Goal: Find specific page/section: Find specific page/section

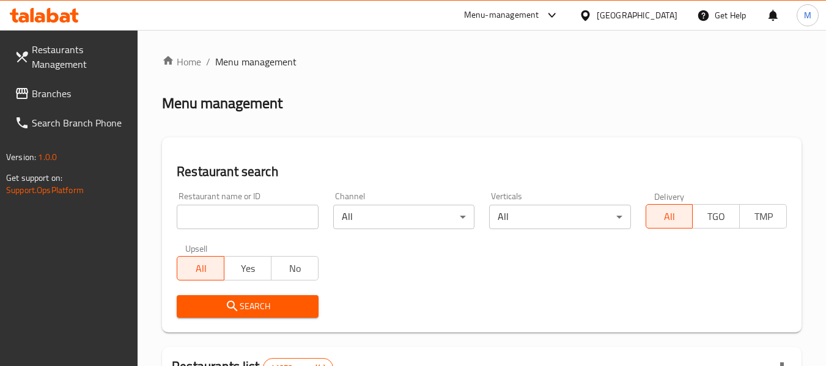
click at [89, 100] on div at bounding box center [413, 183] width 826 height 366
click at [89, 101] on link "Branches" at bounding box center [71, 93] width 133 height 29
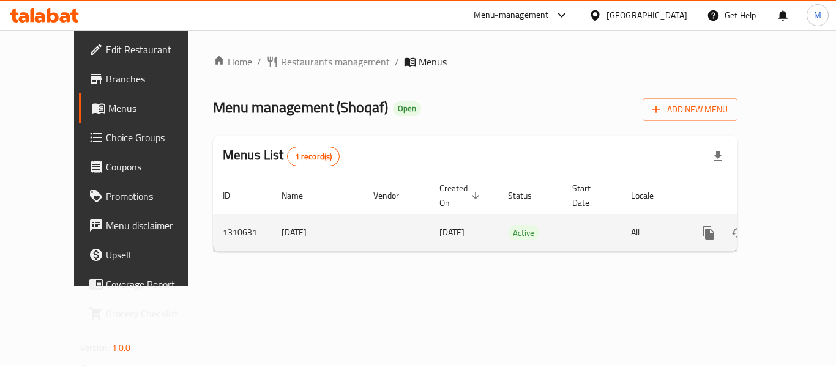
click at [789, 226] on icon "enhanced table" at bounding box center [796, 233] width 15 height 15
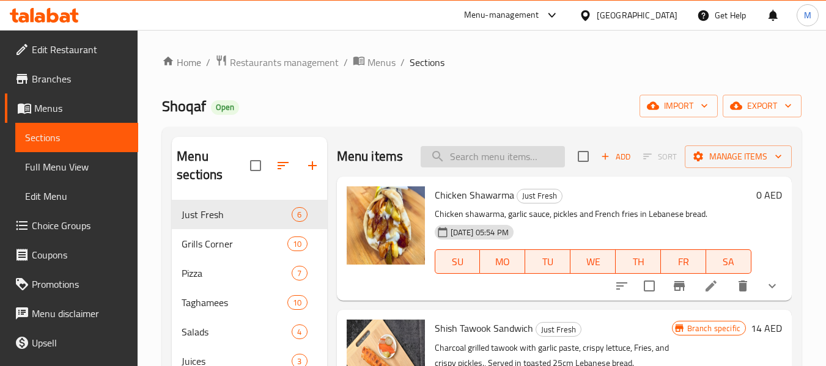
click at [501, 168] on input "search" at bounding box center [493, 156] width 144 height 21
paste input "chicken shawarma"
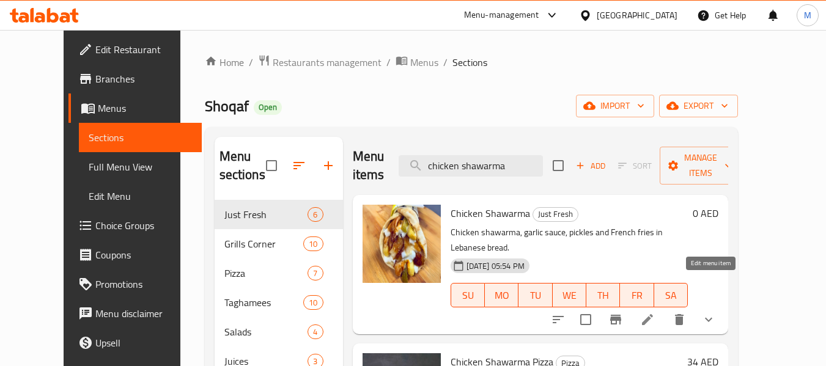
type input "chicken shawarma"
click at [655, 313] on icon at bounding box center [647, 320] width 15 height 15
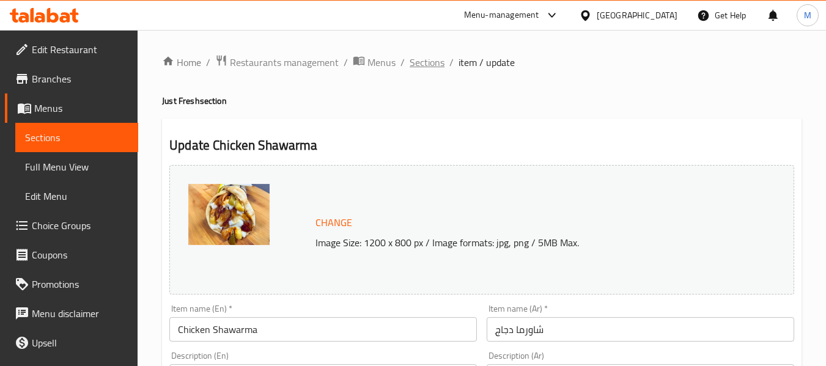
click at [420, 65] on span "Sections" at bounding box center [427, 62] width 35 height 15
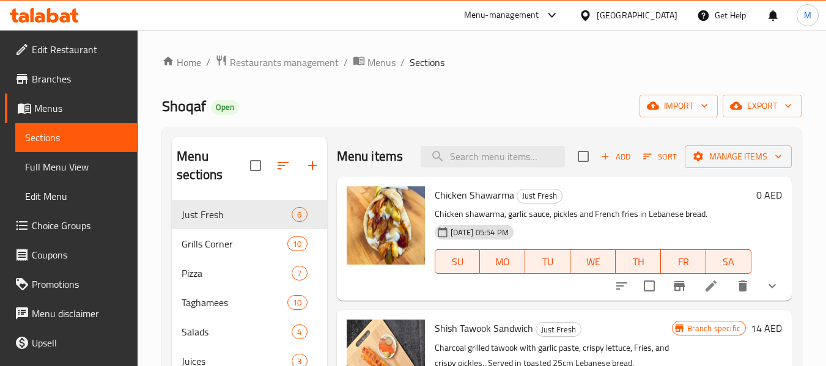
click at [639, 9] on div "[GEOGRAPHIC_DATA]" at bounding box center [637, 15] width 81 height 13
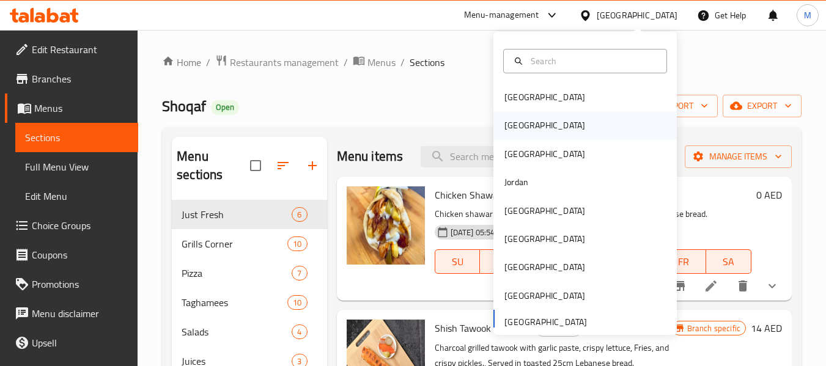
click at [526, 127] on div "Egypt" at bounding box center [545, 125] width 100 height 28
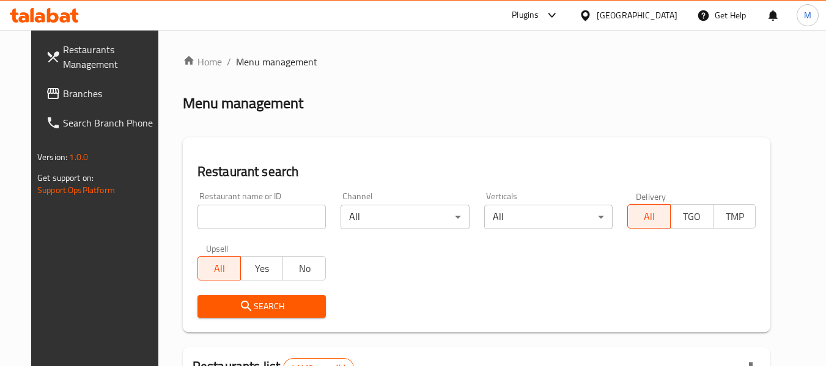
click at [85, 94] on span "Branches" at bounding box center [111, 93] width 97 height 15
